Goal: Task Accomplishment & Management: Manage account settings

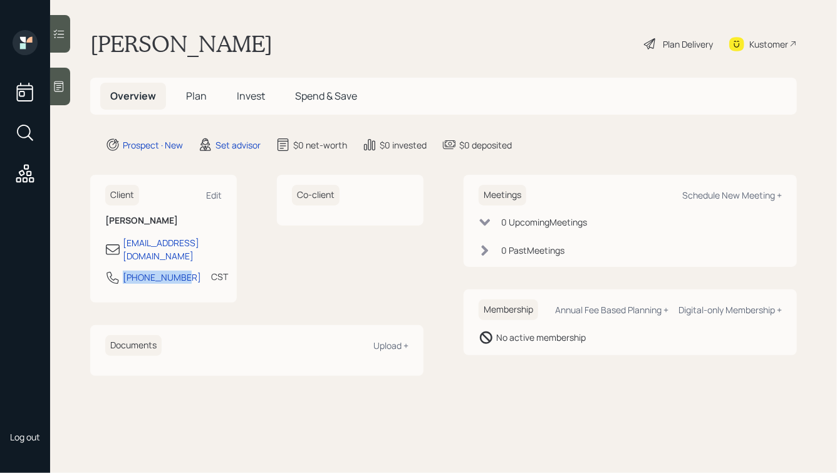
drag, startPoint x: 187, startPoint y: 265, endPoint x: 122, endPoint y: 265, distance: 65.1
click at [122, 270] on div "[PHONE_NUMBER] CST Currently 10:06 AM" at bounding box center [163, 281] width 116 height 23
copy div "[PHONE_NUMBER]"
click at [713, 195] on div "Schedule New Meeting +" at bounding box center [732, 195] width 100 height 12
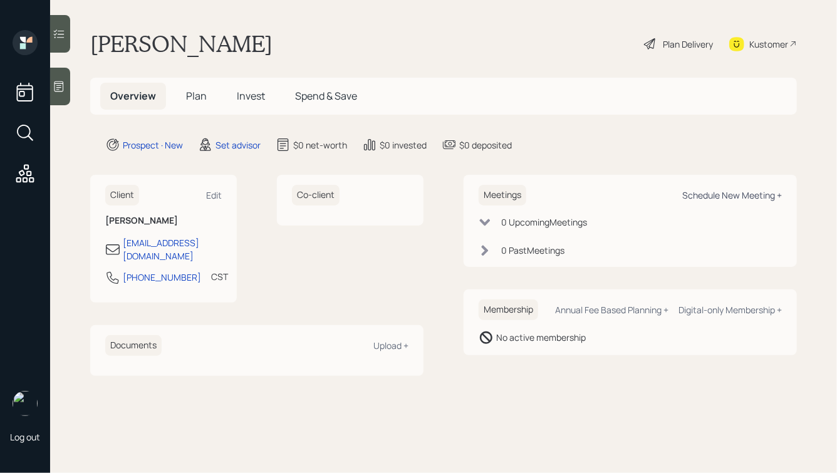
select select "round-[PERSON_NAME]"
